Goal: Information Seeking & Learning: Learn about a topic

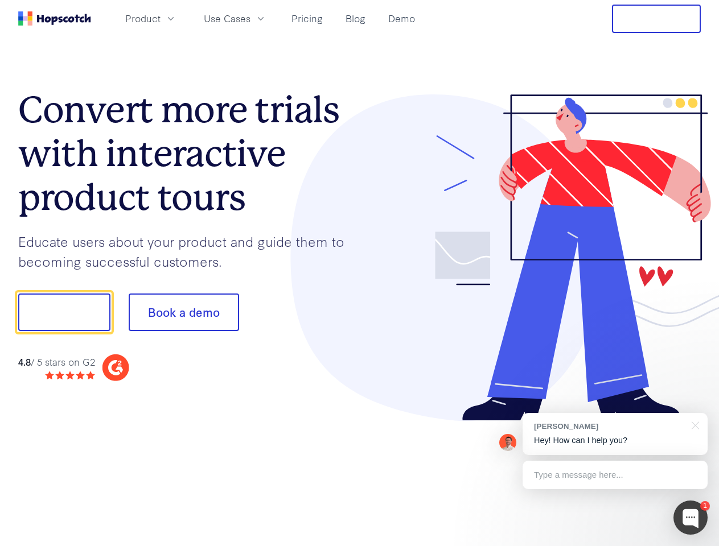
click at [360, 273] on div at bounding box center [531, 257] width 342 height 327
click at [161, 18] on span "Product" at bounding box center [142, 18] width 35 height 14
click at [250, 18] on span "Use Cases" at bounding box center [227, 18] width 47 height 14
click at [656, 19] on button "Free Trial" at bounding box center [656, 19] width 89 height 28
click at [64, 312] on button "Show me!" at bounding box center [64, 313] width 92 height 38
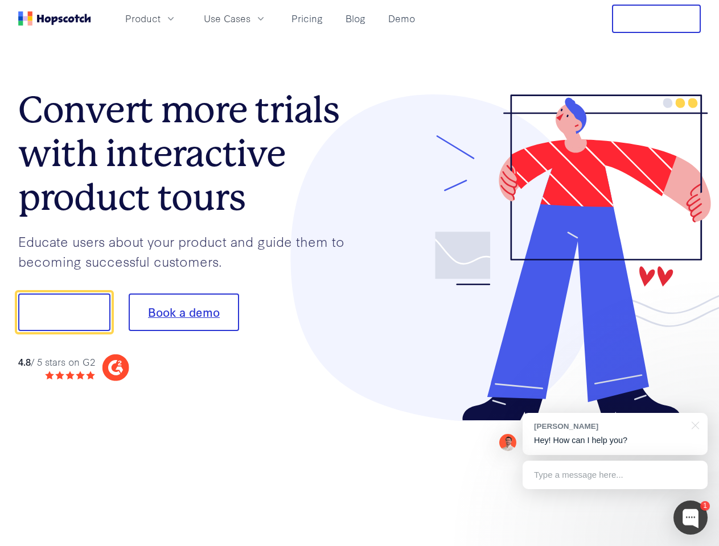
click at [183, 312] on button "Book a demo" at bounding box center [184, 313] width 110 height 38
click at [690, 518] on div at bounding box center [690, 518] width 34 height 34
click at [615, 434] on div "[PERSON_NAME] Hey! How can I help you?" at bounding box center [615, 434] width 185 height 42
click at [693, 425] on div at bounding box center [600, 311] width 213 height 380
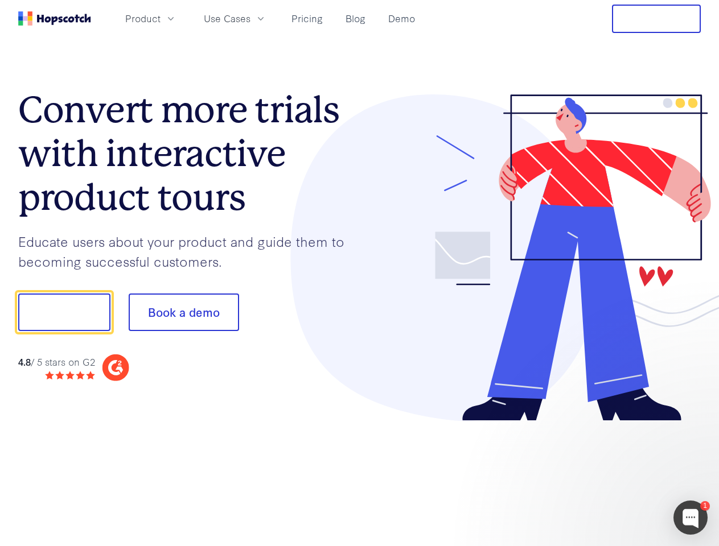
click at [615, 475] on div at bounding box center [600, 387] width 213 height 227
